Goal: Obtain resource: Download file/media

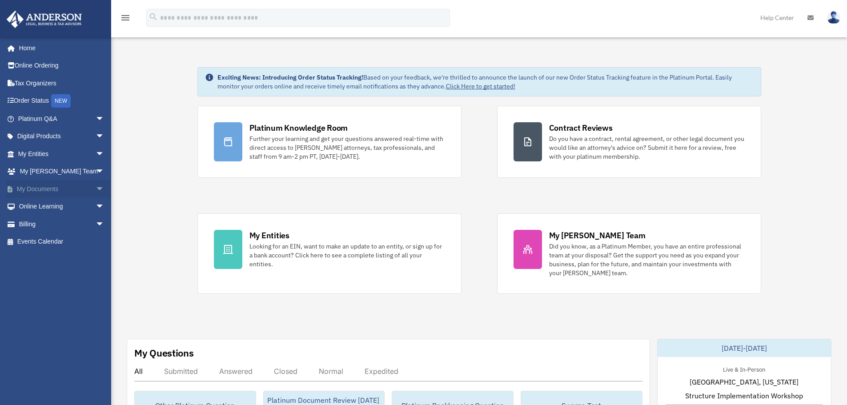
click at [96, 192] on span "arrow_drop_down" at bounding box center [105, 189] width 18 height 18
click at [70, 245] on link "Forms Library" at bounding box center [64, 242] width 105 height 18
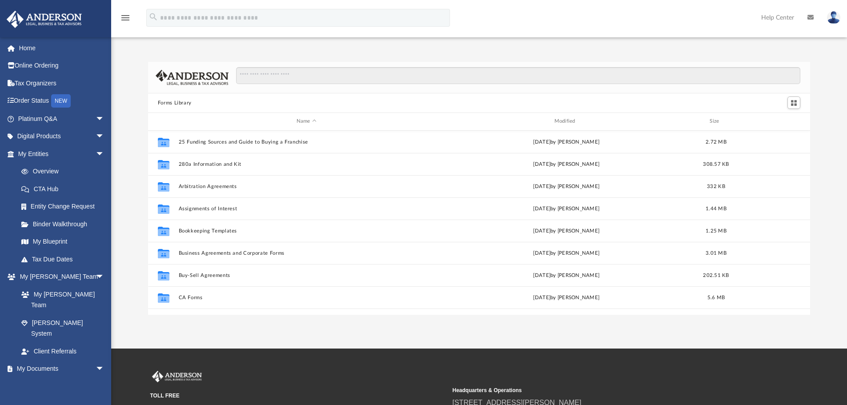
scroll to position [196, 656]
click at [276, 76] on input "Search files and folders" at bounding box center [518, 75] width 564 height 17
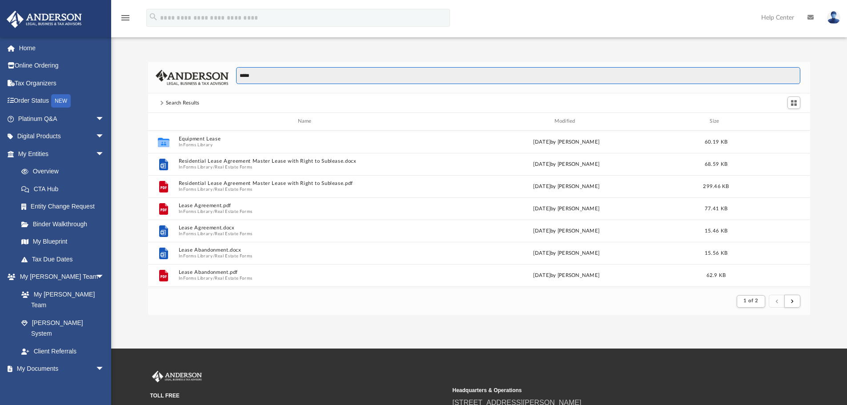
scroll to position [168, 656]
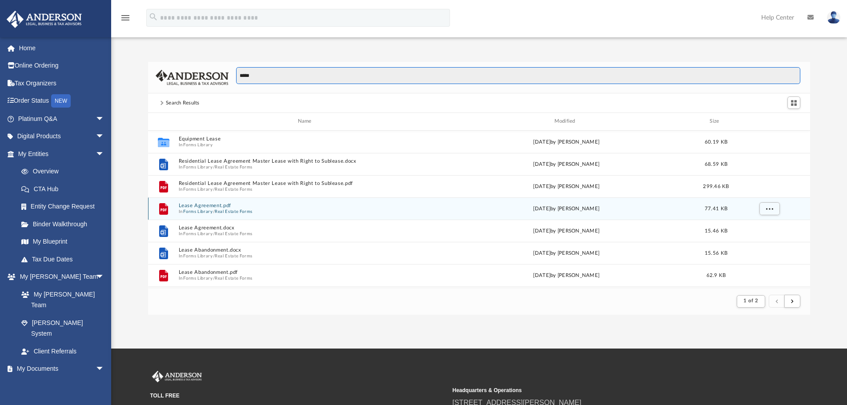
type input "*****"
click at [230, 205] on button "Lease Agreement.pdf" at bounding box center [306, 206] width 256 height 6
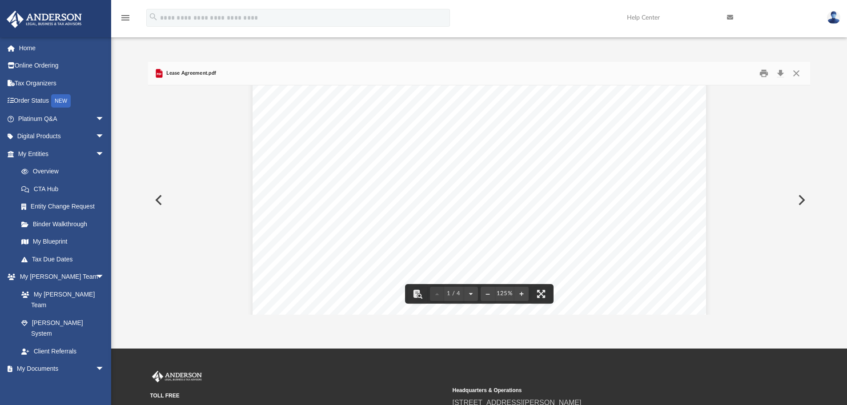
scroll to position [44, 0]
click at [798, 70] on button "Close" at bounding box center [797, 74] width 16 height 14
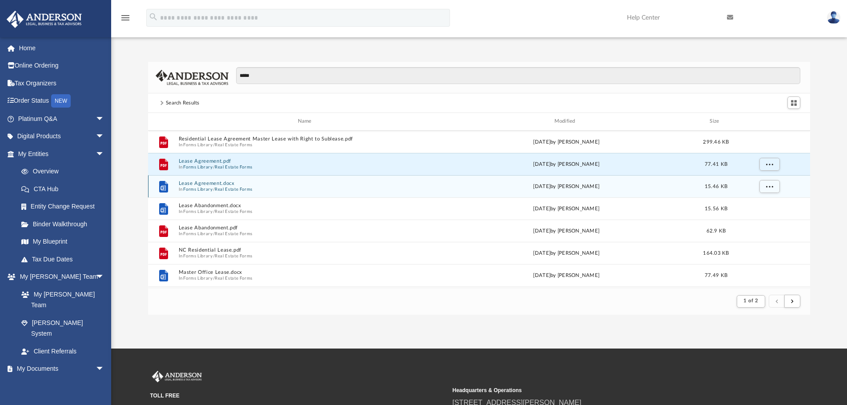
click at [239, 188] on button "Real Estate Forms" at bounding box center [234, 189] width 38 height 6
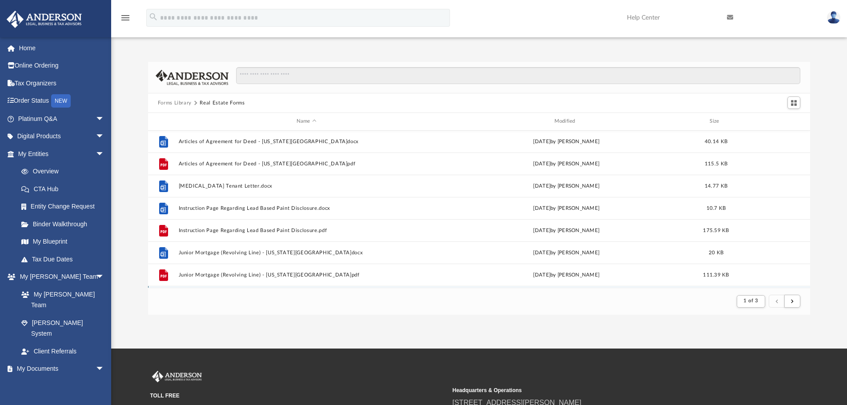
scroll to position [0, 0]
click at [96, 152] on span "arrow_drop_down" at bounding box center [105, 154] width 18 height 18
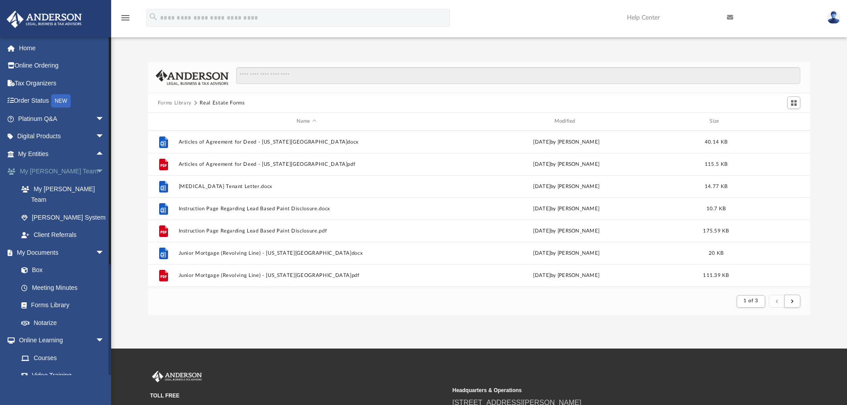
click at [96, 168] on span "arrow_drop_down" at bounding box center [105, 172] width 18 height 18
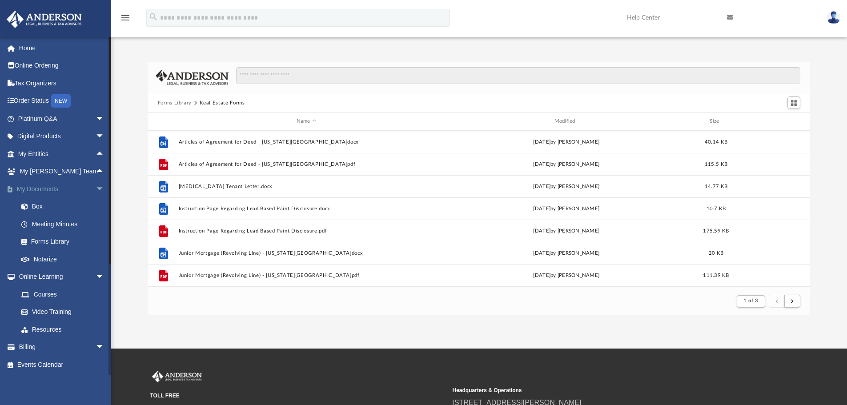
click at [96, 185] on span "arrow_drop_down" at bounding box center [105, 189] width 18 height 18
click at [52, 256] on link "Resources" at bounding box center [64, 259] width 105 height 18
click at [52, 242] on link "Video Training" at bounding box center [64, 242] width 105 height 18
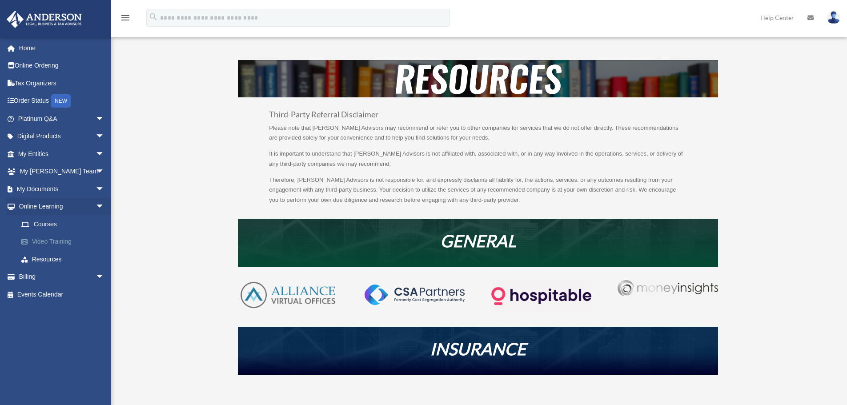
click at [64, 236] on link "Video Training" at bounding box center [64, 242] width 105 height 18
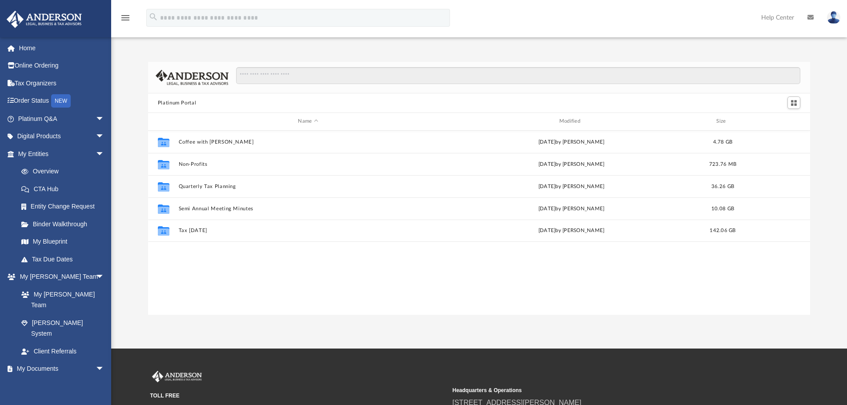
scroll to position [196, 656]
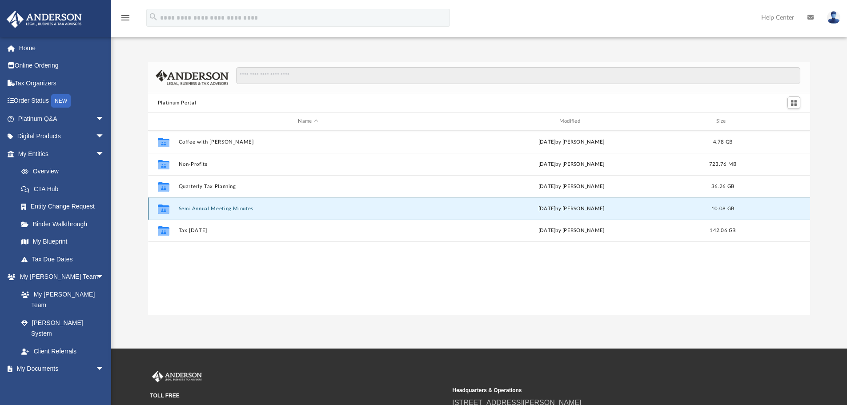
click at [212, 209] on button "Semi Annual Meeting Minutes" at bounding box center [307, 209] width 259 height 6
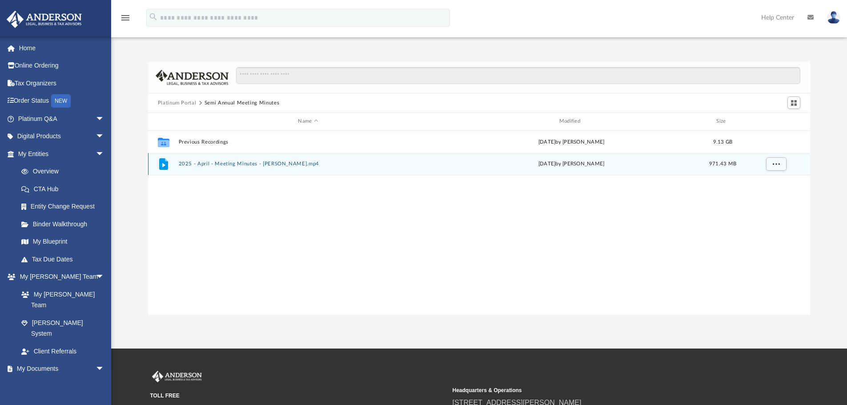
click at [248, 166] on button "2025 - April - Meeting Minutes - EJ McCaffrey.mp4" at bounding box center [307, 164] width 259 height 6
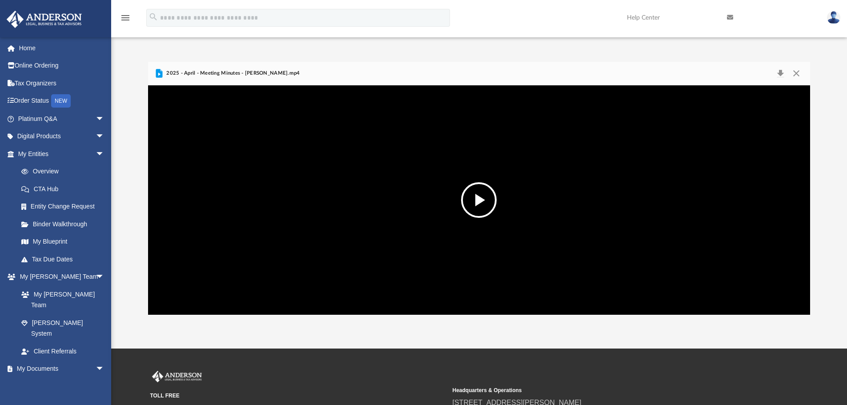
click at [471, 195] on button "File preview" at bounding box center [479, 200] width 36 height 36
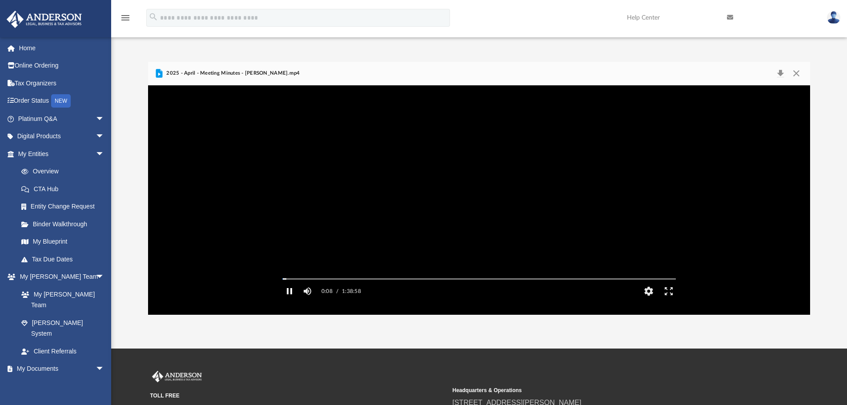
click at [294, 300] on button "Pause" at bounding box center [290, 291] width 20 height 18
click at [795, 68] on button "Close" at bounding box center [797, 73] width 16 height 12
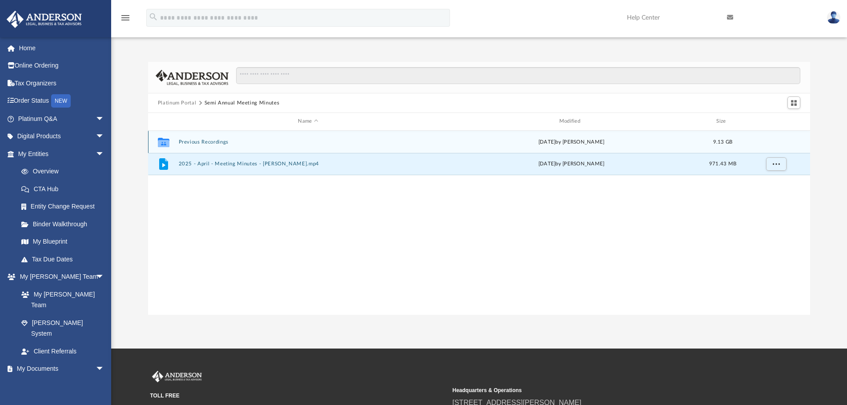
click at [218, 146] on div "Collaborated Folder Previous Recordings Fri Apr 18 2025 by Matthew Moore 9.13 GB" at bounding box center [479, 142] width 663 height 22
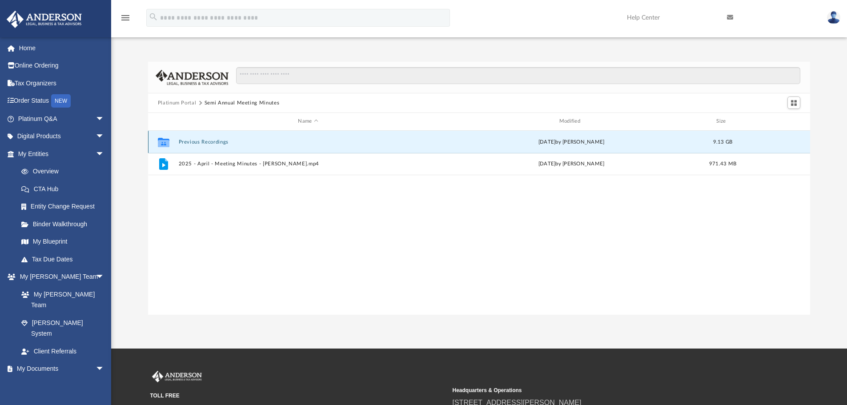
click at [217, 142] on button "Previous Recordings" at bounding box center [307, 142] width 259 height 6
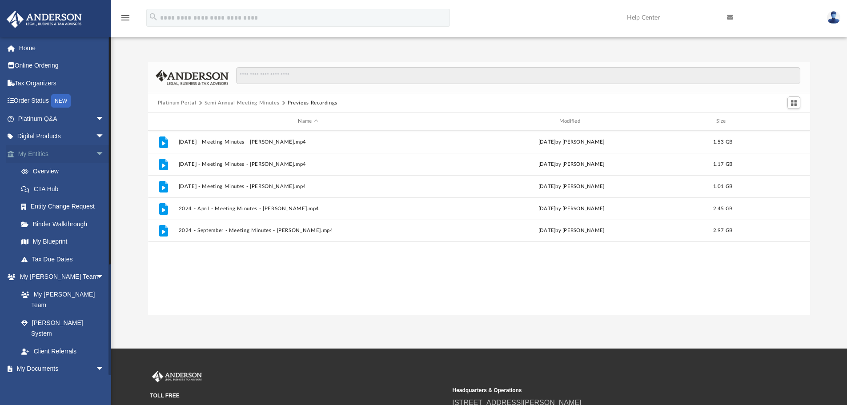
click at [97, 154] on span "arrow_drop_down" at bounding box center [105, 154] width 18 height 18
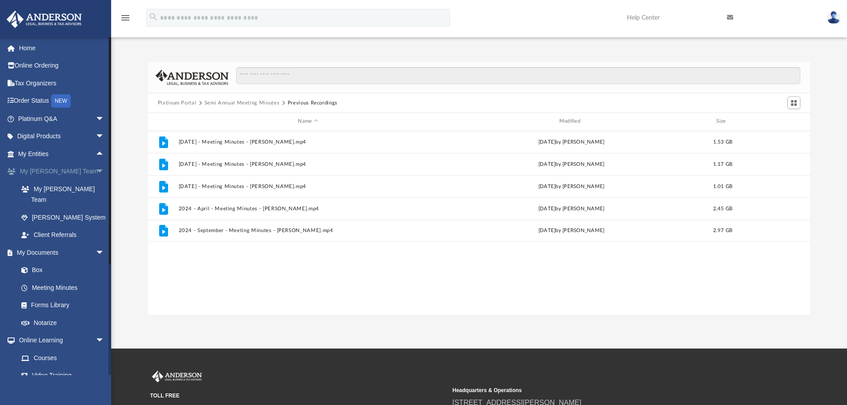
click at [96, 170] on span "arrow_drop_down" at bounding box center [105, 172] width 18 height 18
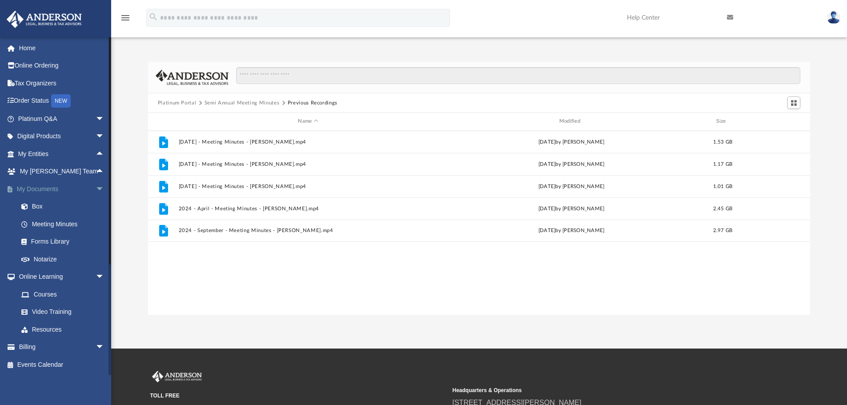
click at [96, 190] on span "arrow_drop_down" at bounding box center [105, 189] width 18 height 18
click at [96, 188] on span "arrow_drop_up" at bounding box center [105, 189] width 18 height 18
click at [48, 242] on link "Forms Library" at bounding box center [64, 242] width 105 height 18
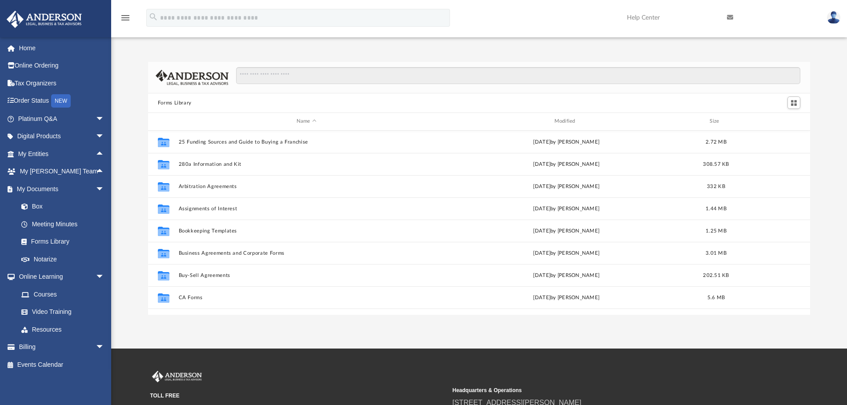
scroll to position [196, 656]
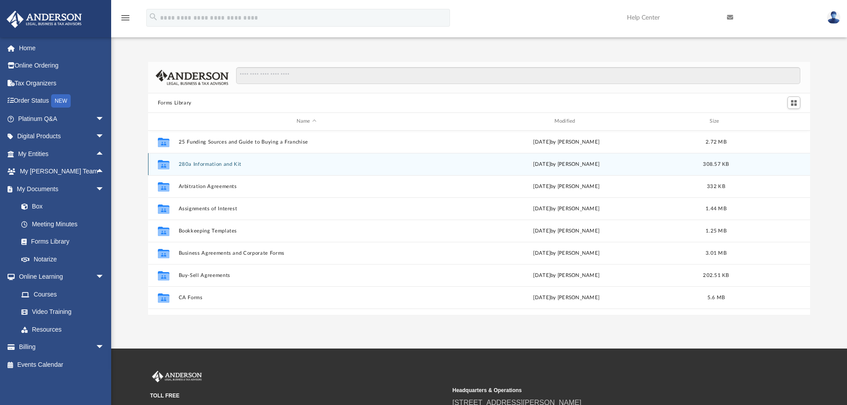
click at [213, 164] on button "280a Information and Kit" at bounding box center [306, 164] width 256 height 6
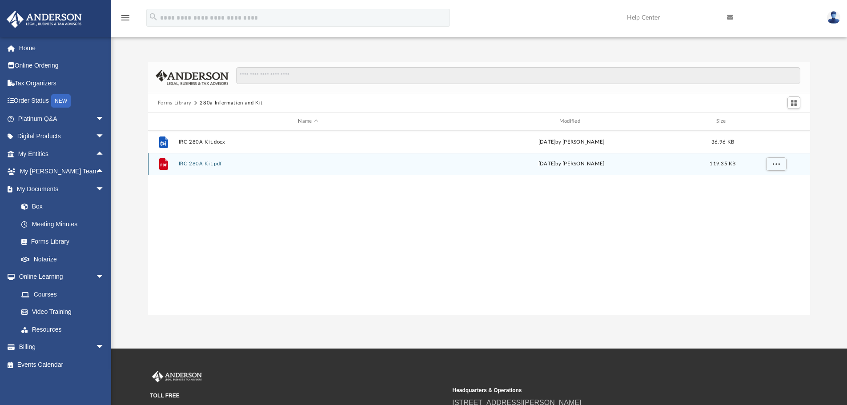
click at [203, 162] on button "IRC 280A Kit.pdf" at bounding box center [307, 164] width 259 height 6
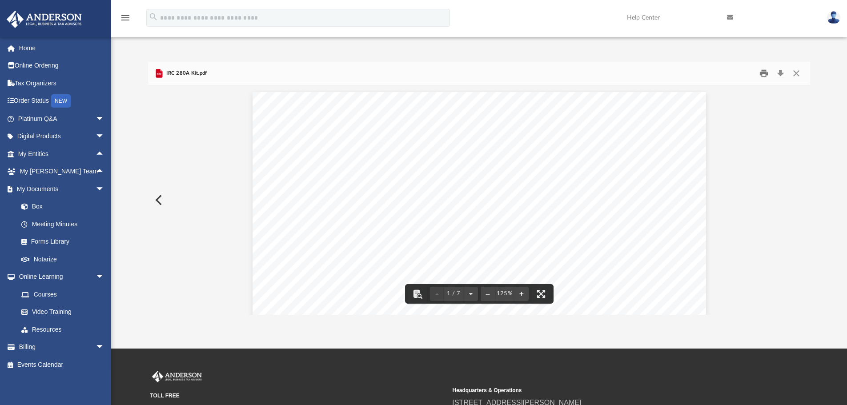
click at [765, 70] on button "Print" at bounding box center [764, 74] width 18 height 14
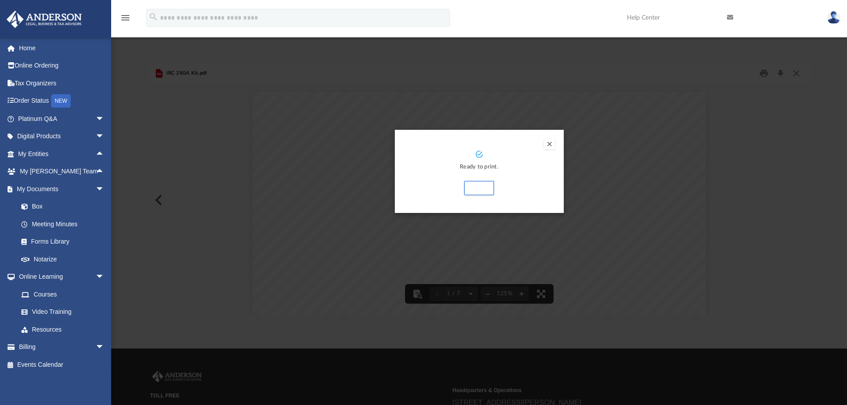
click at [553, 143] on button "Preview" at bounding box center [549, 144] width 11 height 11
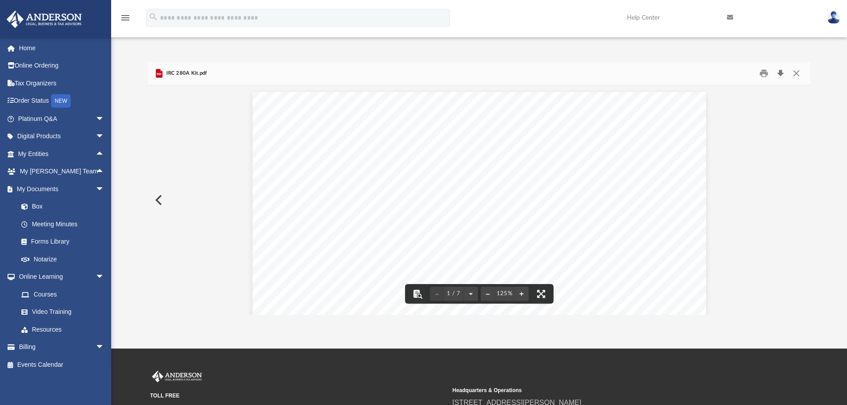
click at [784, 72] on button "Download" at bounding box center [781, 74] width 16 height 14
click at [796, 72] on button "Close" at bounding box center [797, 74] width 16 height 14
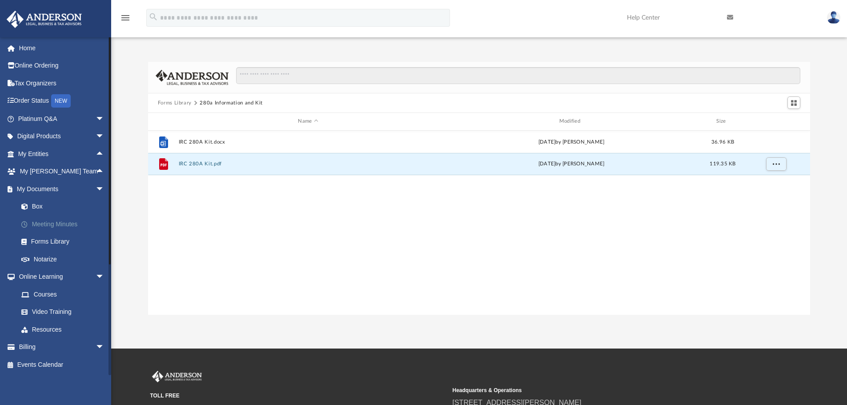
click at [49, 224] on link "Meeting Minutes" at bounding box center [64, 224] width 105 height 18
